Goal: Task Accomplishment & Management: Manage account settings

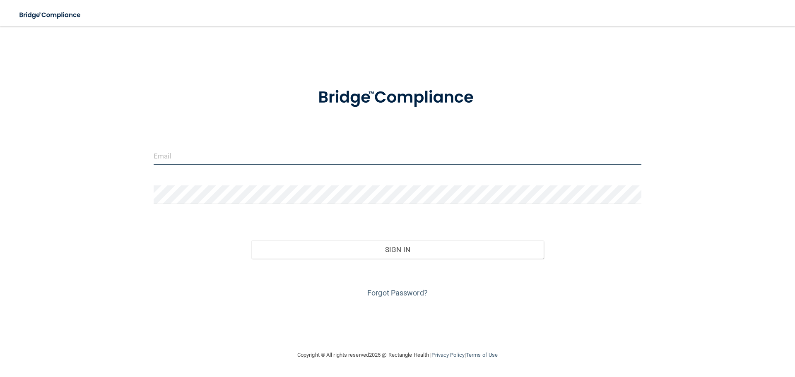
click at [208, 147] on input "email" at bounding box center [398, 156] width 488 height 19
click at [318, 159] on input "email" at bounding box center [398, 156] width 488 height 19
type input "[EMAIL_ADDRESS][DOMAIN_NAME]"
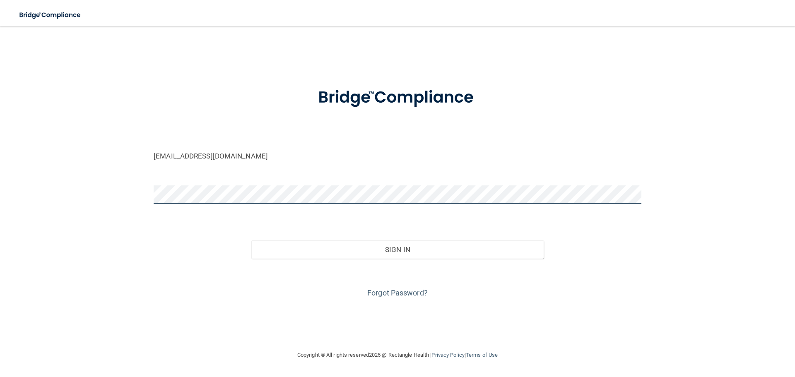
click at [251, 241] on button "Sign In" at bounding box center [397, 250] width 293 height 18
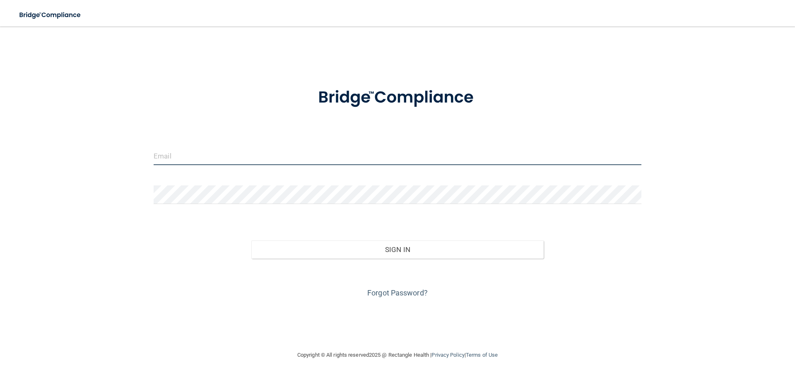
click at [188, 157] on input "email" at bounding box center [398, 156] width 488 height 19
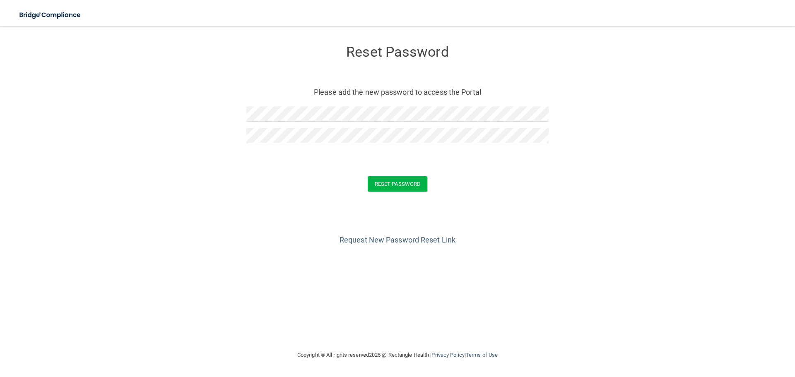
click at [326, 188] on div "Reset Password" at bounding box center [397, 183] width 774 height 15
click at [403, 186] on button "Reset Password" at bounding box center [398, 183] width 60 height 15
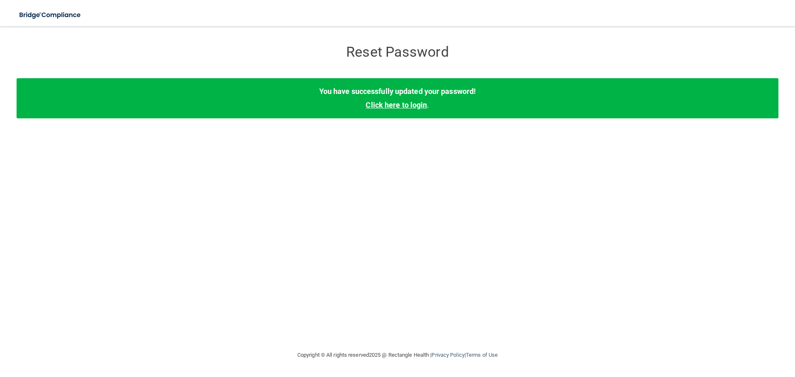
click at [416, 105] on link "Click here to login" at bounding box center [396, 105] width 61 height 9
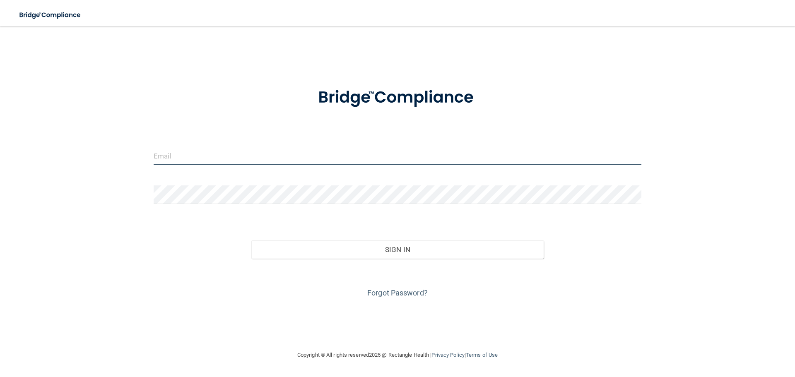
click at [209, 156] on input "email" at bounding box center [398, 156] width 488 height 19
type input "[EMAIL_ADDRESS][DOMAIN_NAME]"
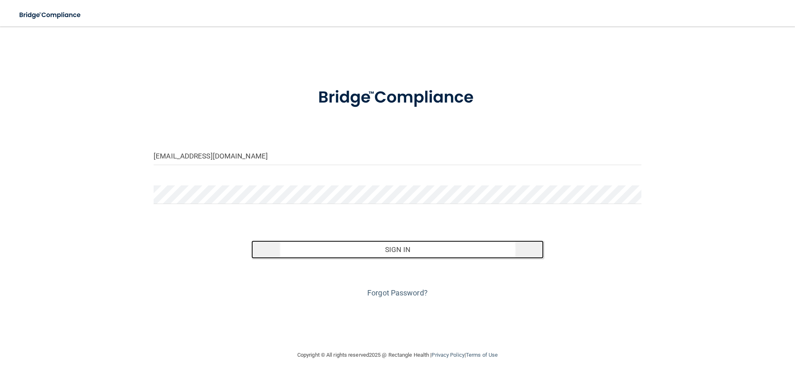
click at [403, 247] on button "Sign In" at bounding box center [397, 250] width 293 height 18
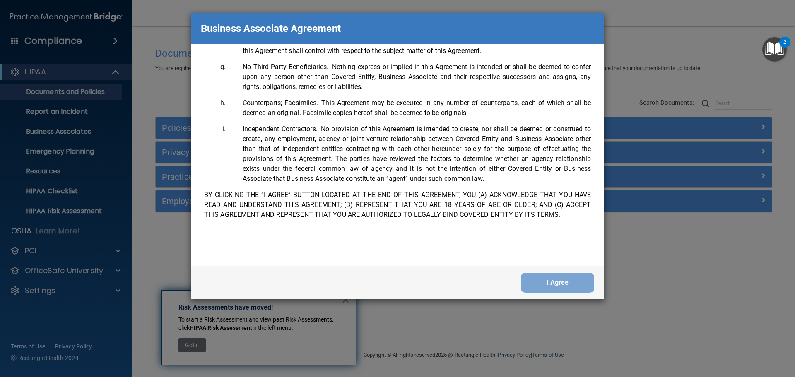
scroll to position [1689, 0]
click at [572, 285] on button "I Agree" at bounding box center [557, 283] width 73 height 20
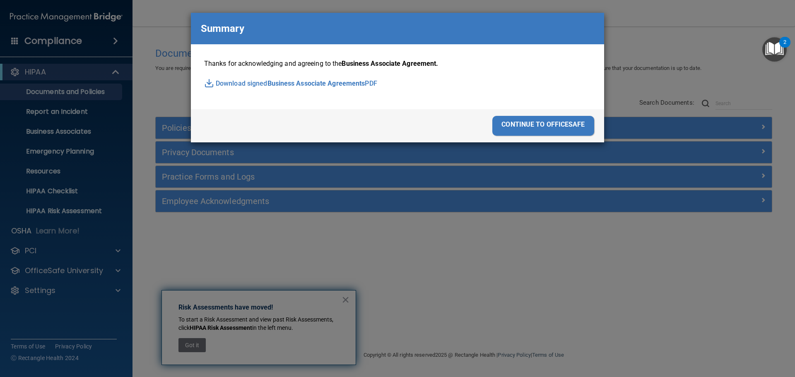
click at [573, 130] on div "continue to officesafe" at bounding box center [543, 126] width 102 height 20
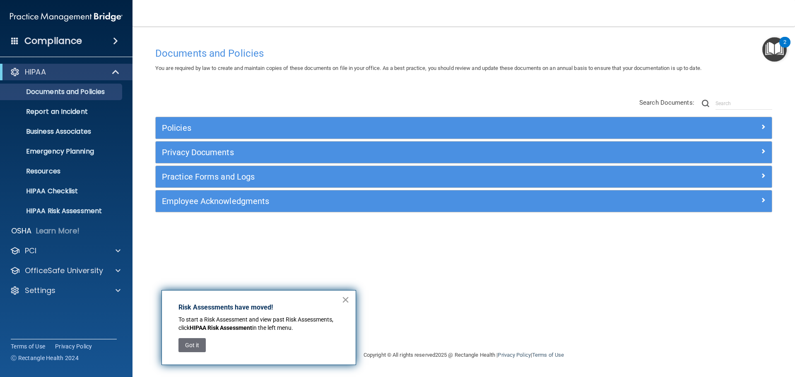
click at [345, 302] on button "×" at bounding box center [346, 299] width 8 height 13
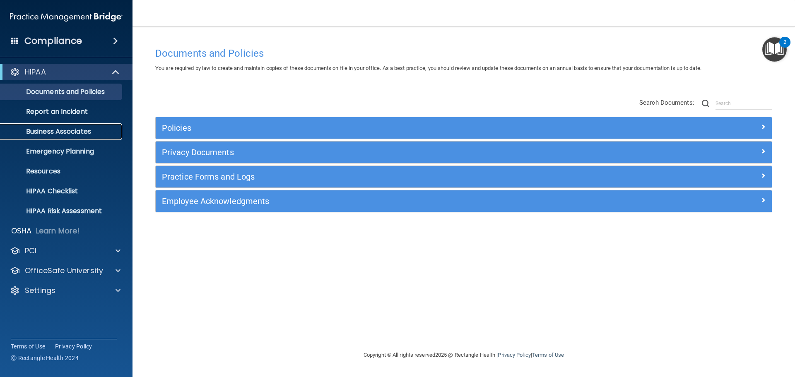
click at [68, 133] on p "Business Associates" at bounding box center [61, 132] width 113 height 8
